Goal: Transaction & Acquisition: Purchase product/service

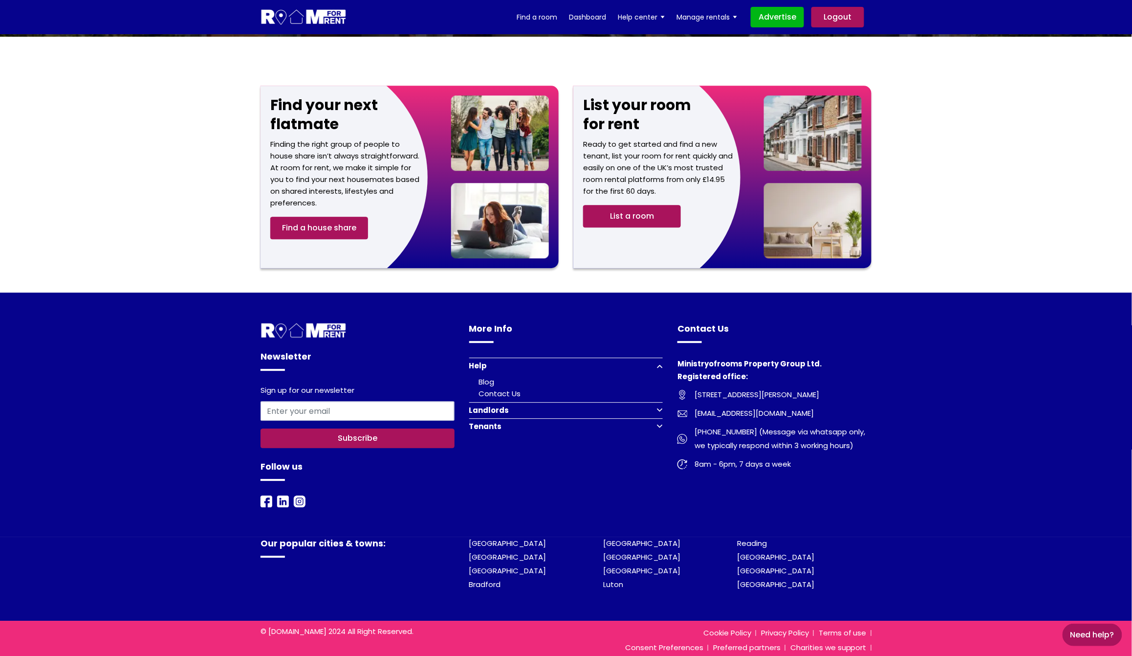
click at [659, 402] on button "Landlords" at bounding box center [566, 410] width 194 height 16
click at [659, 441] on button "Tenants" at bounding box center [566, 449] width 194 height 16
click at [660, 374] on button "Landlords" at bounding box center [566, 382] width 194 height 16
click at [659, 441] on button "Tenants" at bounding box center [566, 449] width 194 height 16
click at [658, 390] on button "Tenants" at bounding box center [566, 398] width 194 height 16
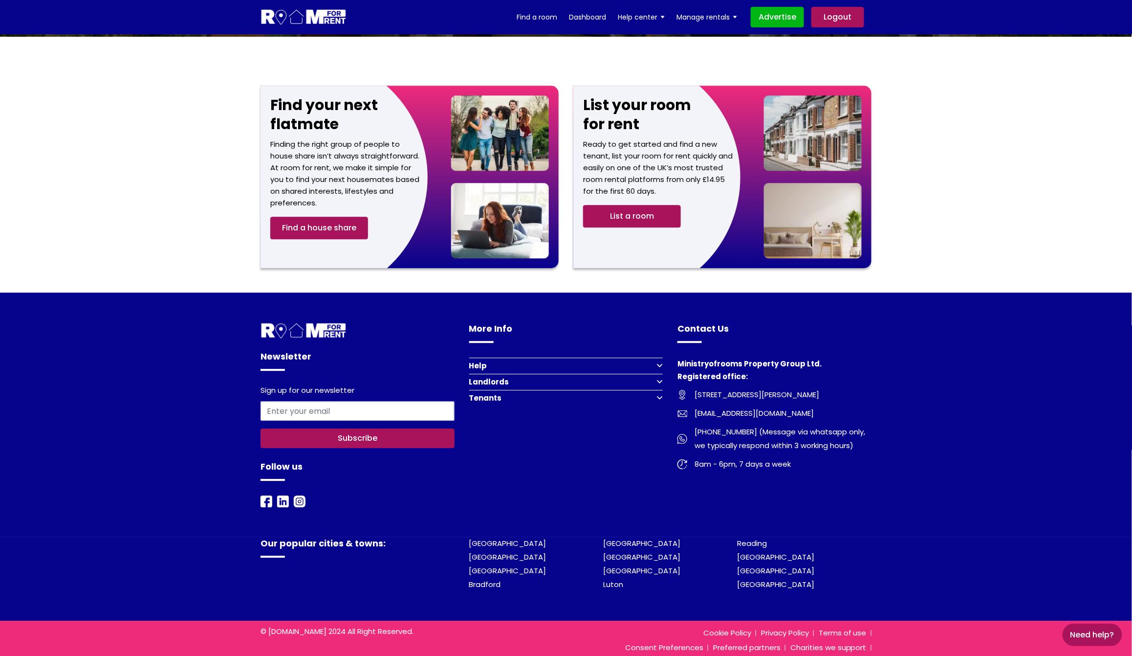
click at [658, 390] on button "Tenants" at bounding box center [566, 398] width 194 height 16
click at [658, 374] on button "Landlords" at bounding box center [566, 382] width 194 height 16
click at [653, 441] on button "Tenants" at bounding box center [566, 449] width 194 height 16
click at [531, 420] on link "Search student accommodation" at bounding box center [539, 425] width 121 height 10
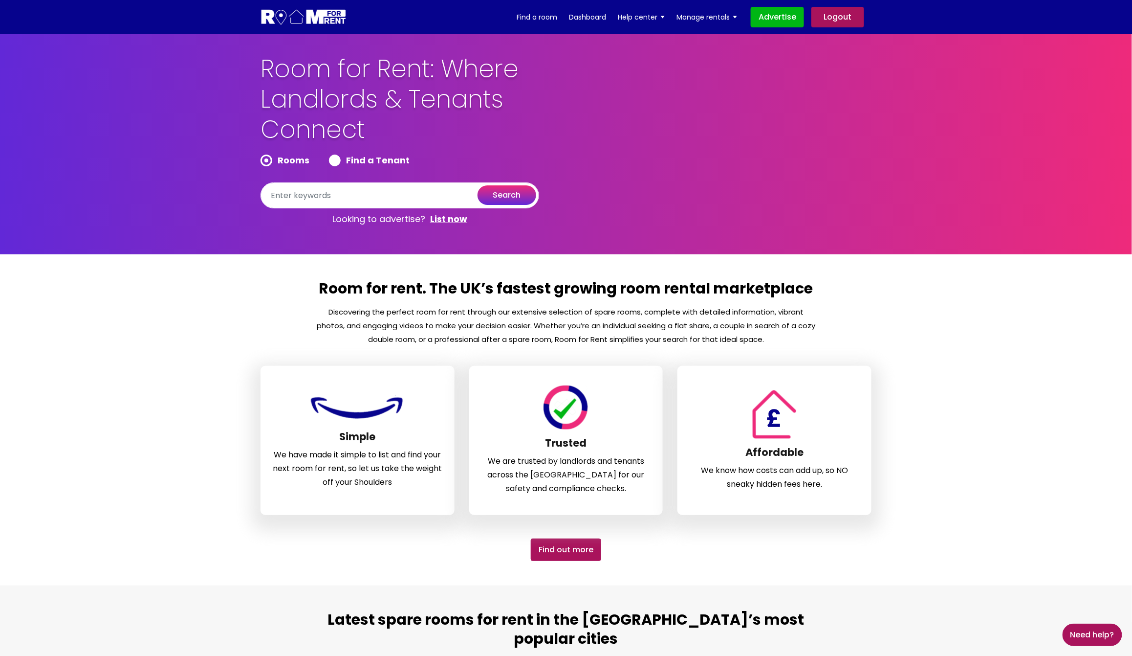
click at [842, 19] on link "Logout" at bounding box center [838, 17] width 53 height 21
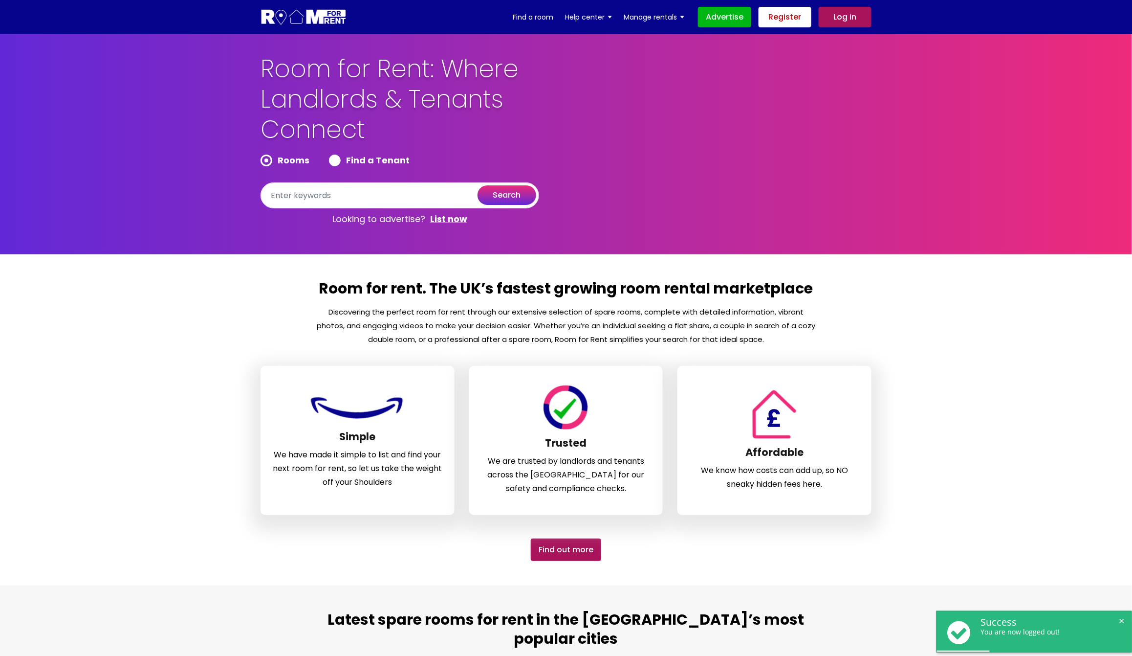
click at [790, 16] on link "Register" at bounding box center [785, 17] width 53 height 21
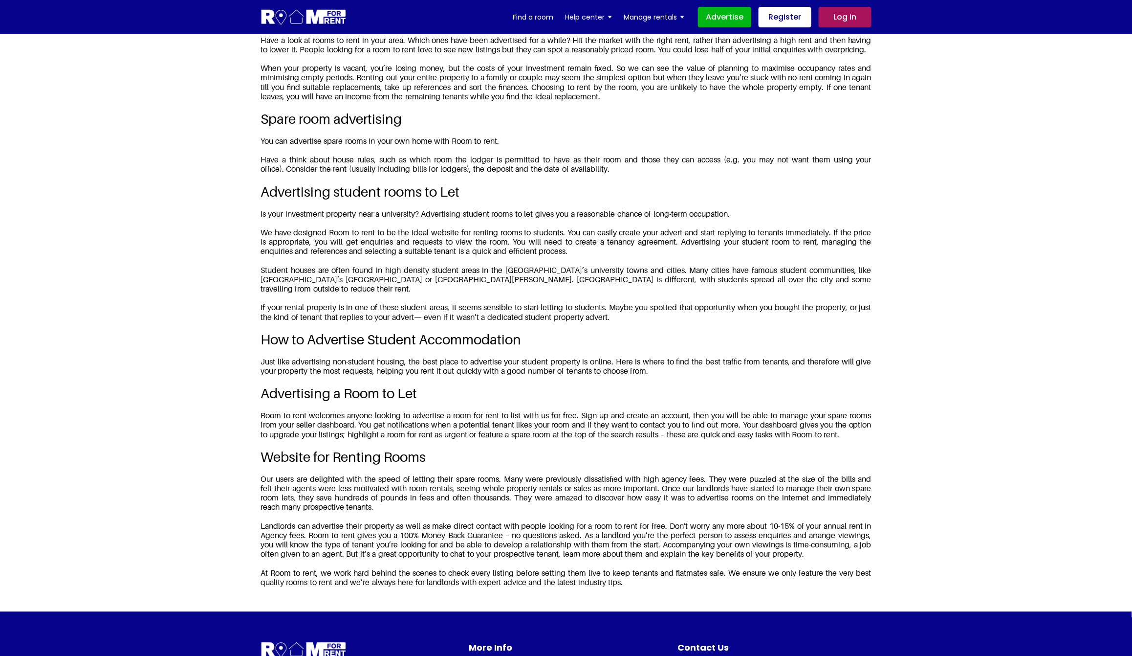
scroll to position [1264, 0]
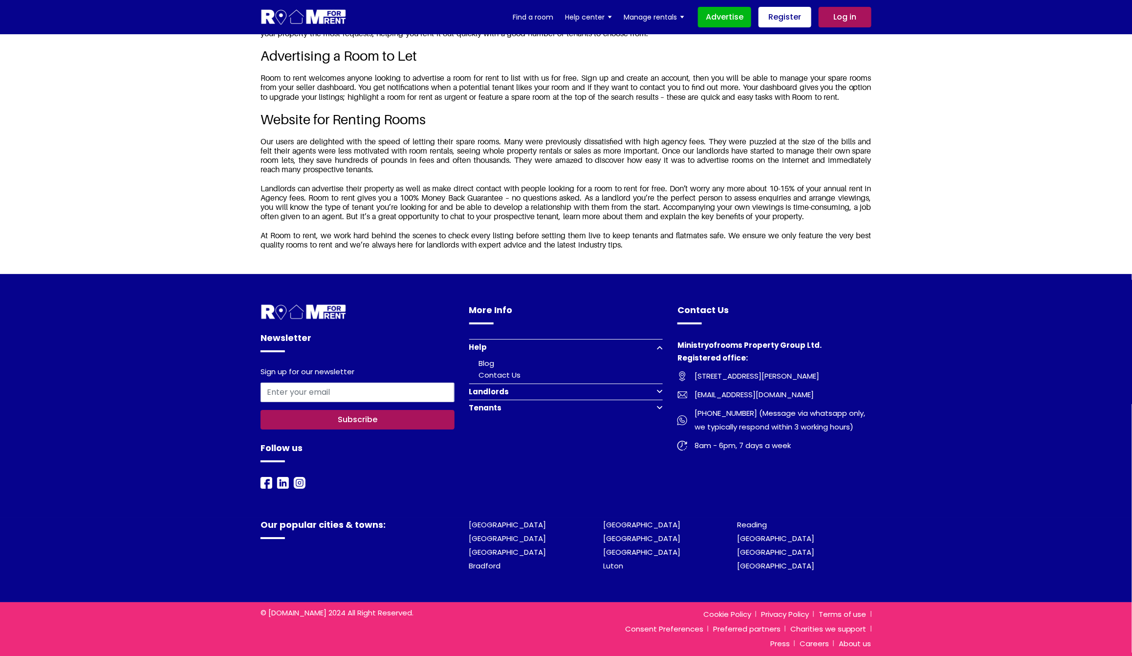
click at [657, 408] on button "Tenants" at bounding box center [566, 407] width 194 height 16
click at [534, 407] on link "Register to find a room" at bounding box center [523, 407] width 88 height 10
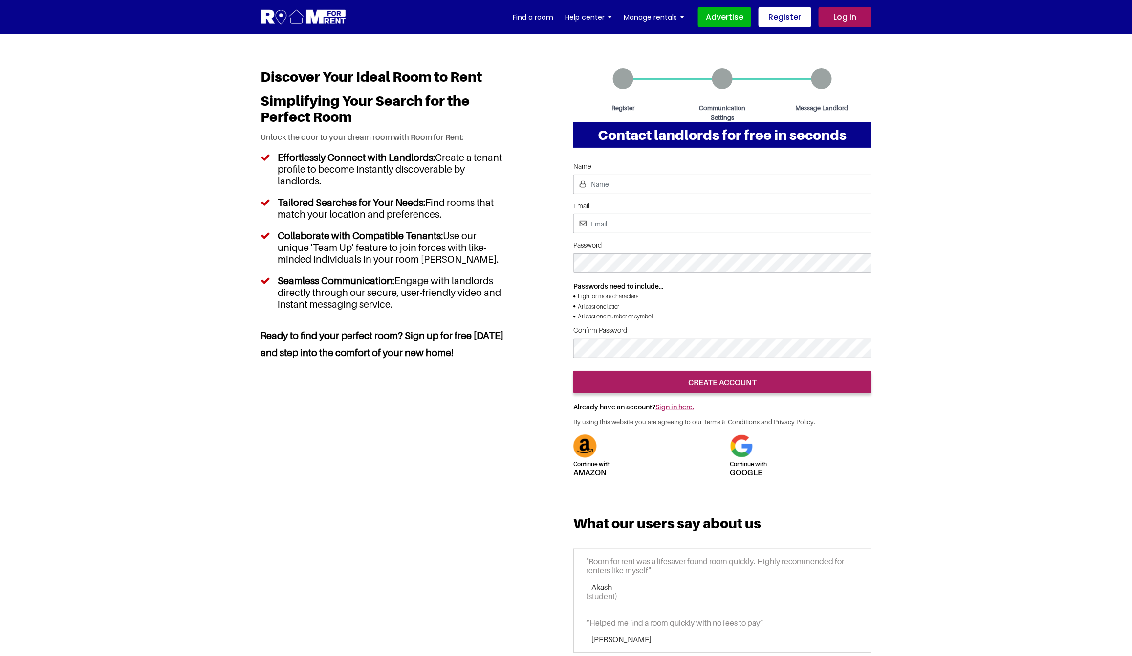
click at [956, 440] on section "Account sign up Continue with Amazon Continue with google Name Email Password" at bounding box center [566, 365] width 1132 height 662
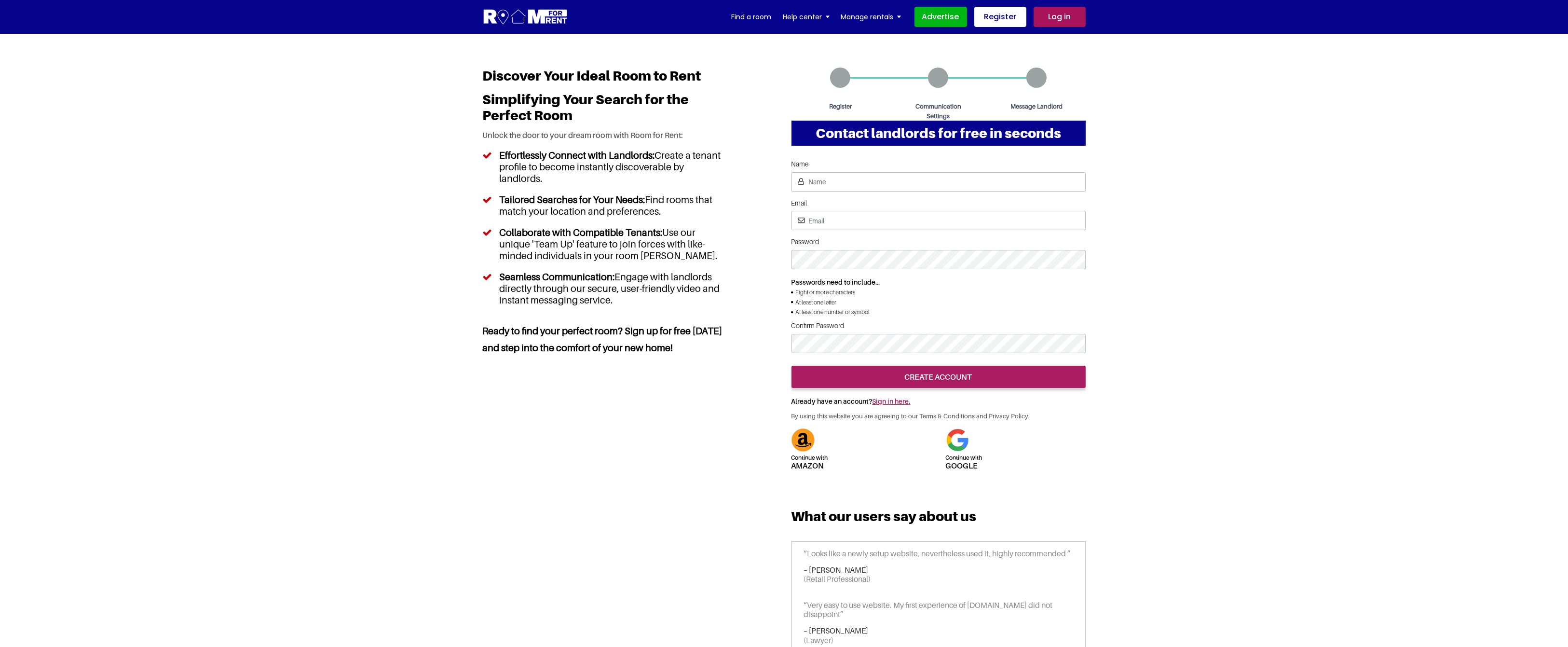
click at [1069, 16] on link "Log in" at bounding box center [1060, 17] width 52 height 21
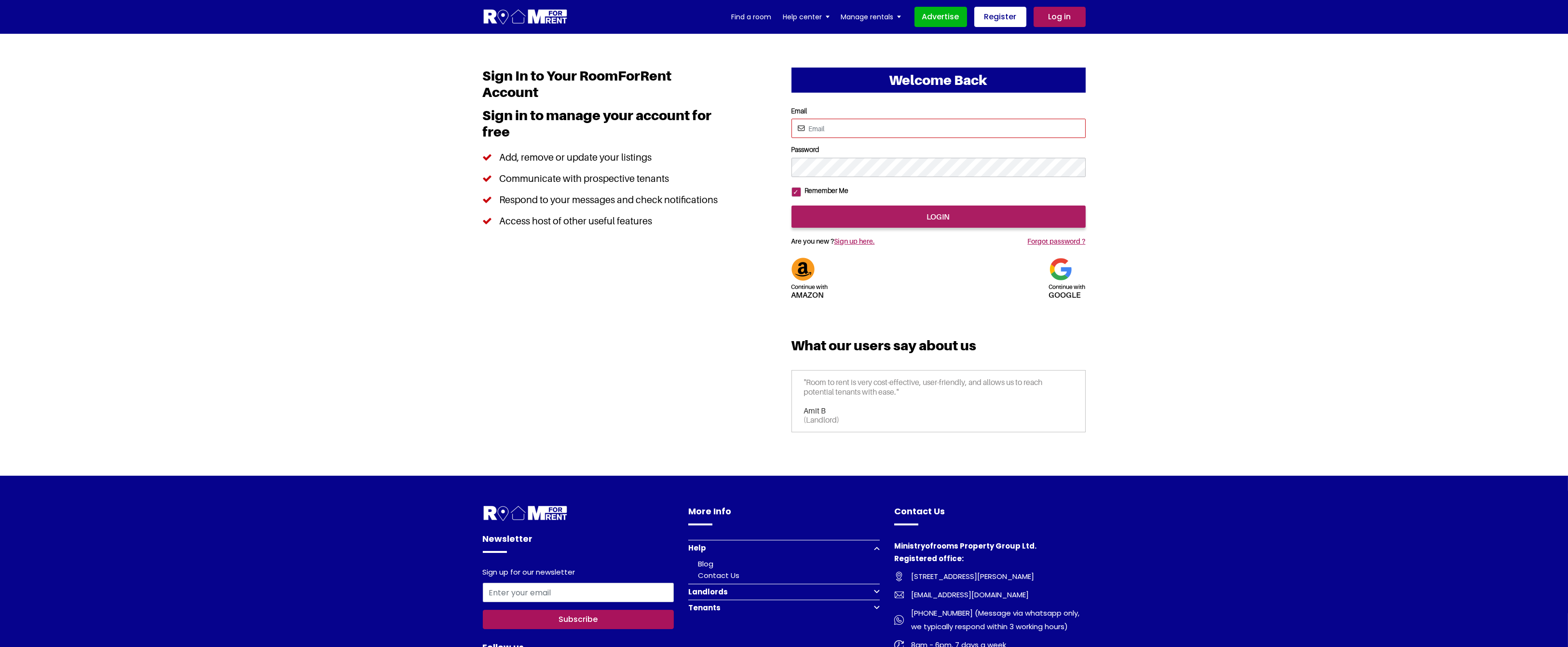
click at [863, 133] on input "Email" at bounding box center [938, 128] width 294 height 20
type input "saurabhsentiments@hotmail.com"
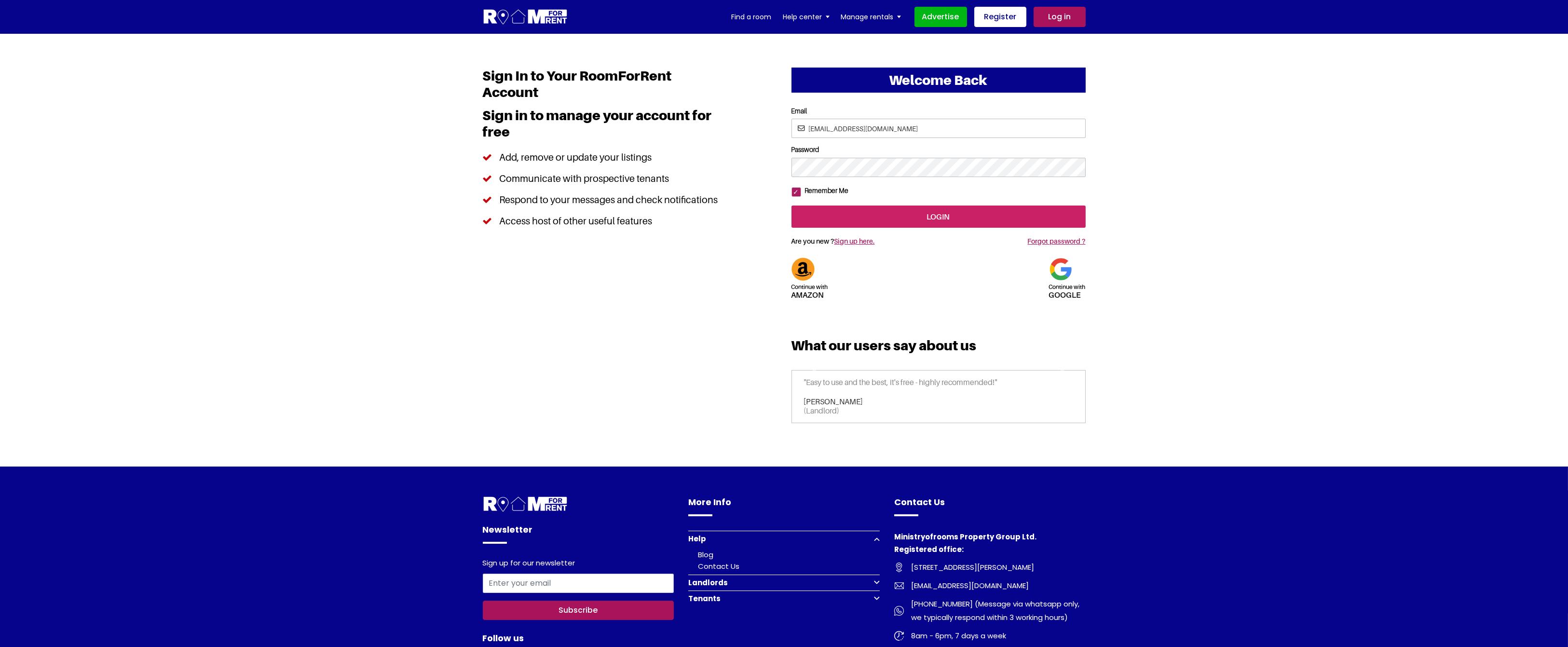
click at [901, 228] on input "login" at bounding box center [938, 216] width 294 height 22
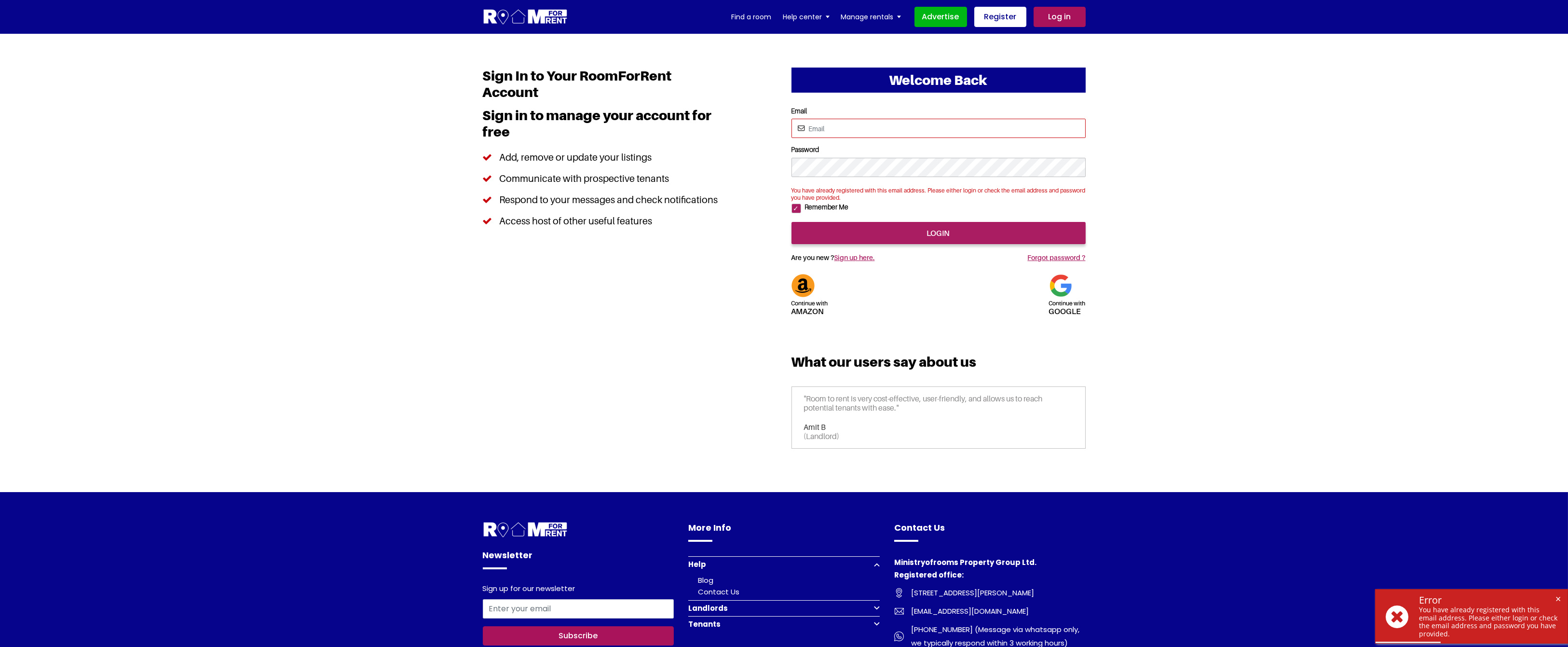
click at [850, 128] on input "Email" at bounding box center [938, 128] width 294 height 20
type input "saurabhsentiments@hotmail.com"
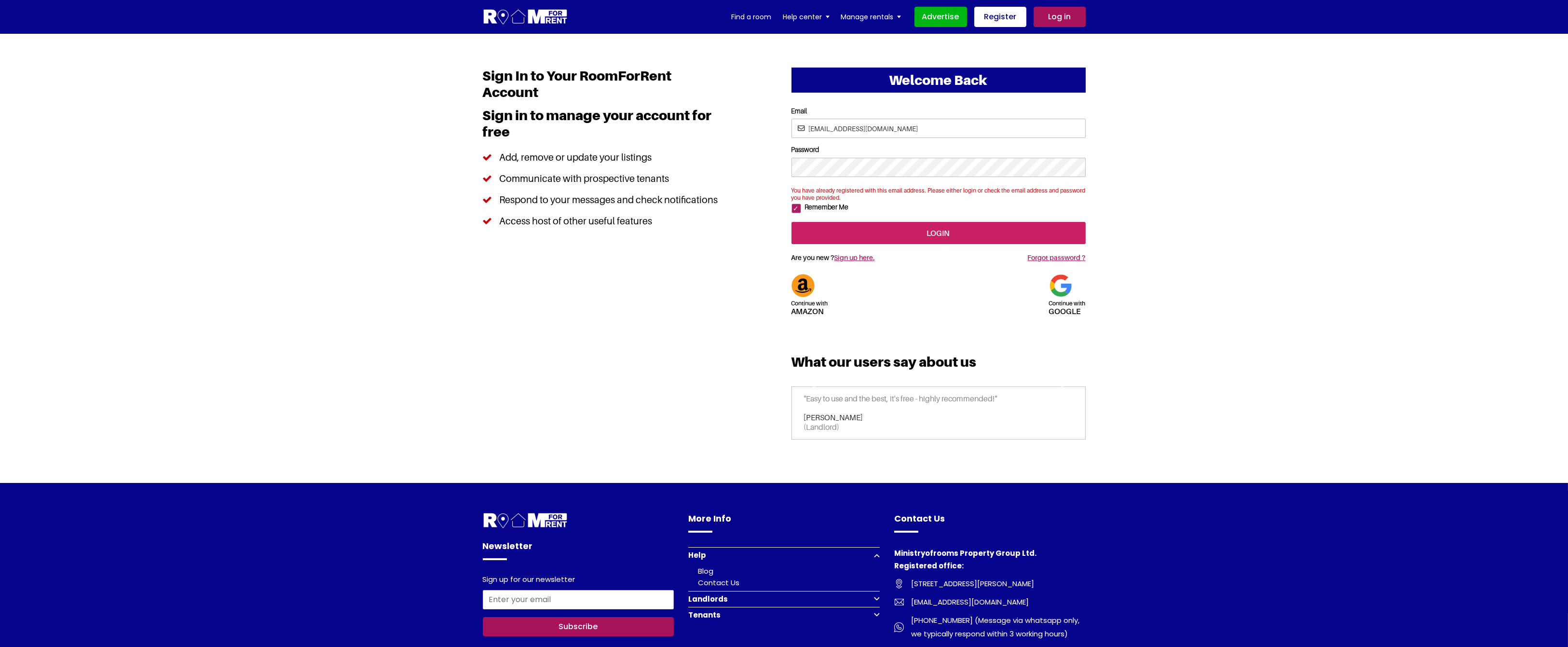
click at [891, 244] on input "login" at bounding box center [938, 233] width 294 height 22
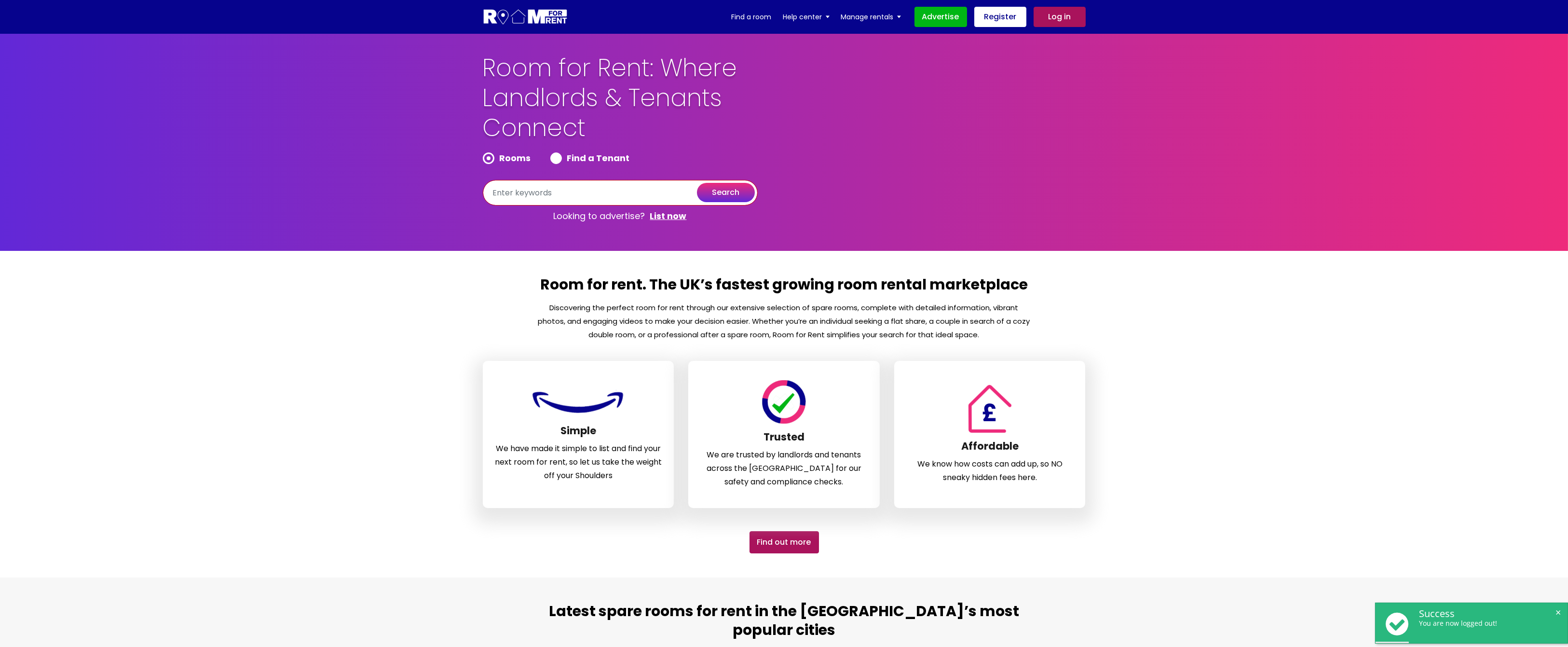
click at [555, 198] on input "text" at bounding box center [620, 192] width 275 height 26
paste input "[STREET_ADDRESS]"
type input "[STREET_ADDRESS]"
click at [716, 189] on button "search" at bounding box center [725, 192] width 58 height 20
